Goal: Task Accomplishment & Management: Use online tool/utility

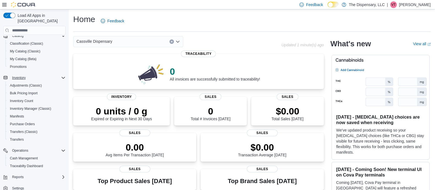
scroll to position [56, 0]
click at [29, 155] on span "Cash Management" at bounding box center [24, 157] width 28 height 4
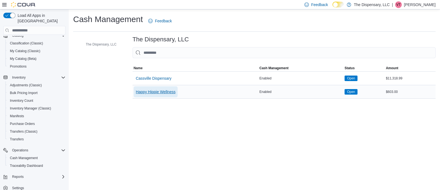
click at [162, 90] on span "Happy Hippie Wellness" at bounding box center [156, 92] width 40 height 6
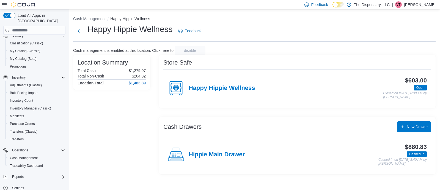
click at [223, 154] on h4 "Hippie Main Drawer" at bounding box center [217, 154] width 56 height 7
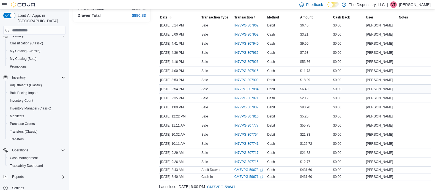
scroll to position [98, 0]
click at [242, 115] on span "IN7VPG-307816" at bounding box center [246, 116] width 24 height 4
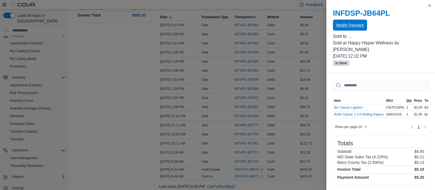
click at [356, 26] on span "Modify Payment" at bounding box center [350, 25] width 28 height 6
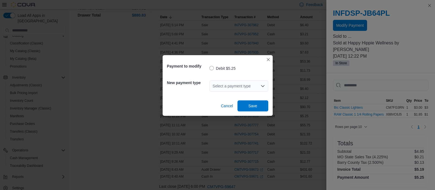
click at [226, 91] on div "Select a payment type" at bounding box center [238, 85] width 59 height 11
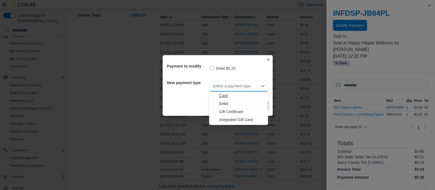
click at [225, 95] on span "Cash" at bounding box center [242, 96] width 46 height 6
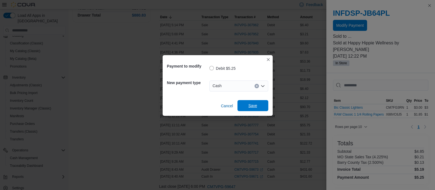
click at [248, 102] on span "Save" at bounding box center [253, 105] width 24 height 11
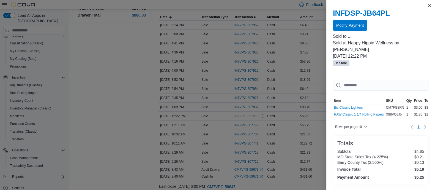
scroll to position [0, 0]
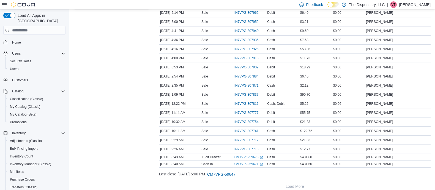
scroll to position [111, 0]
click at [246, 102] on span "IN7VPG-307816" at bounding box center [246, 103] width 24 height 4
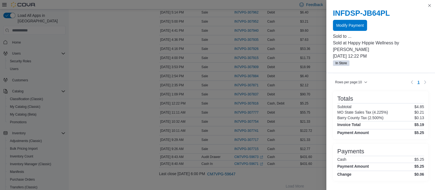
scroll to position [44, 0]
